Goal: Information Seeking & Learning: Learn about a topic

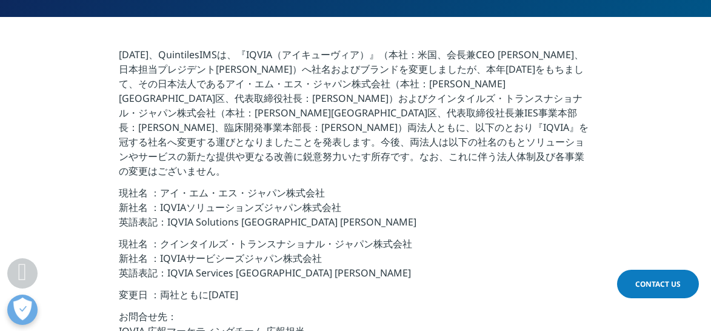
scroll to position [430, 0]
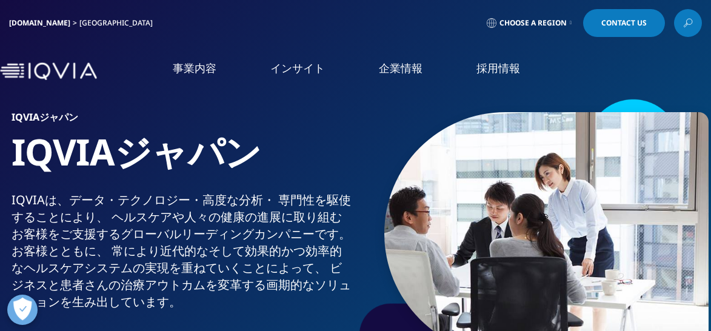
click at [28, 157] on link "概要" at bounding box center [133, 153] width 231 height 14
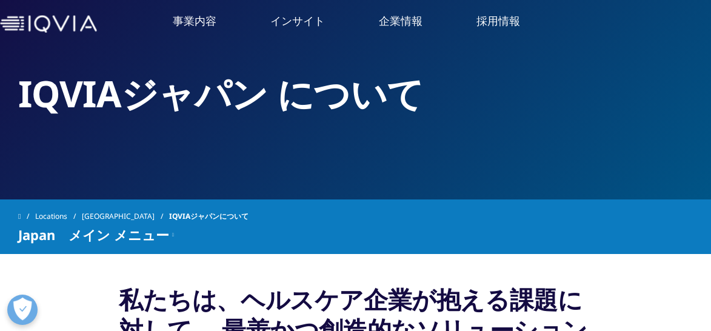
scroll to position [45, 0]
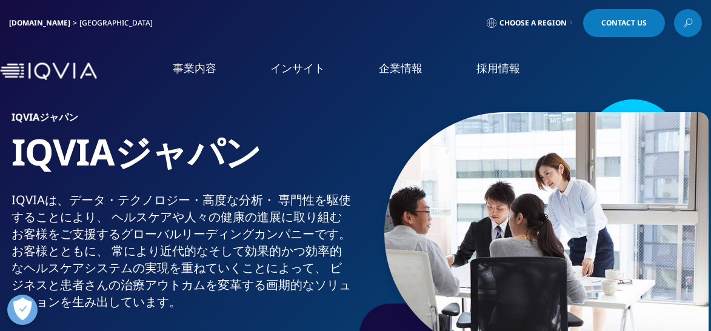
click at [31, 160] on link "概要" at bounding box center [133, 153] width 231 height 14
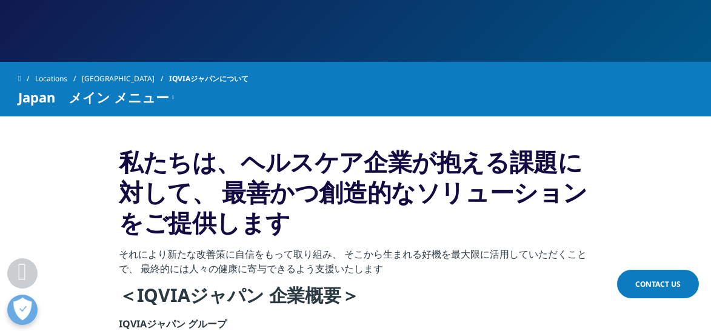
scroll to position [35, 0]
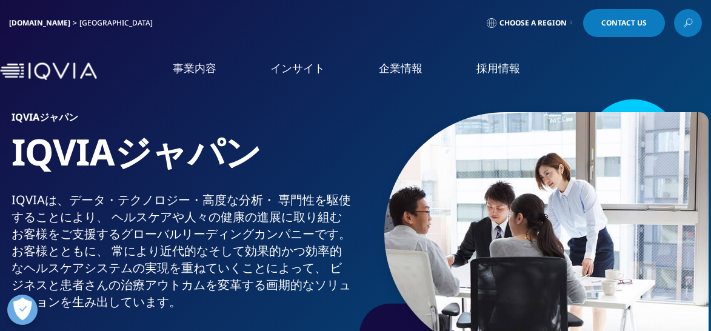
click at [22, 160] on link "概要" at bounding box center [133, 153] width 231 height 14
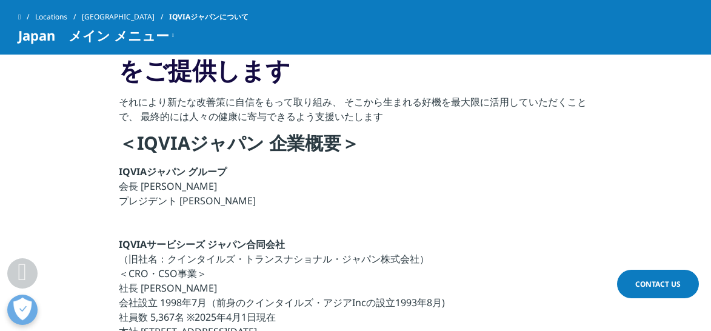
scroll to position [283, 0]
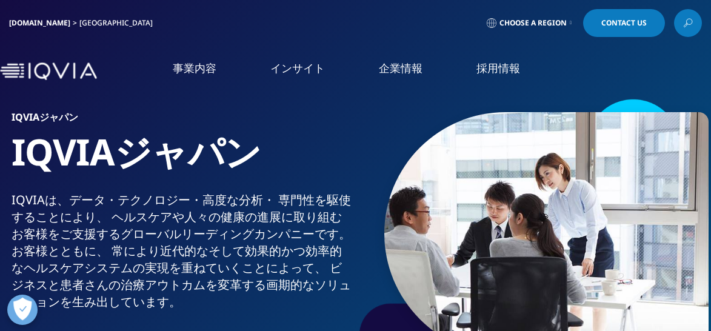
click at [43, 78] on img at bounding box center [48, 71] width 97 height 18
click at [193, 73] on link "事業内容" at bounding box center [195, 68] width 44 height 15
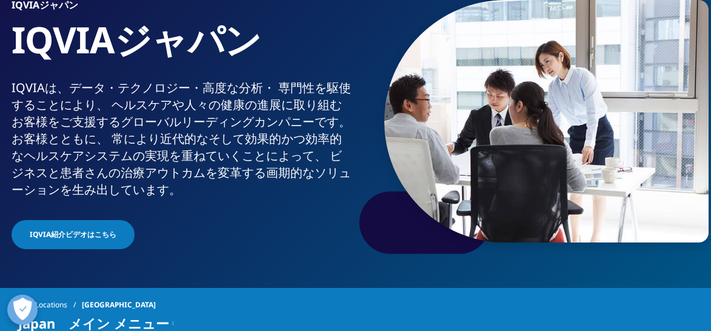
scroll to position [333, 0]
